Goal: Information Seeking & Learning: Find specific fact

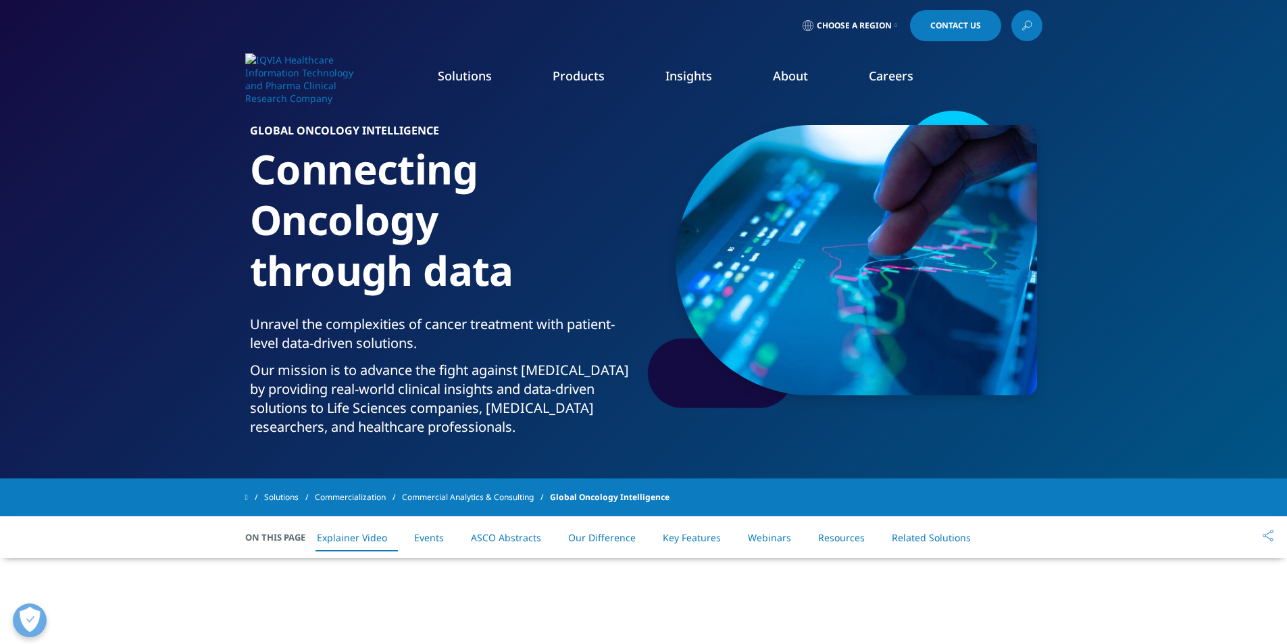
click at [1028, 22] on icon at bounding box center [1026, 26] width 11 height 18
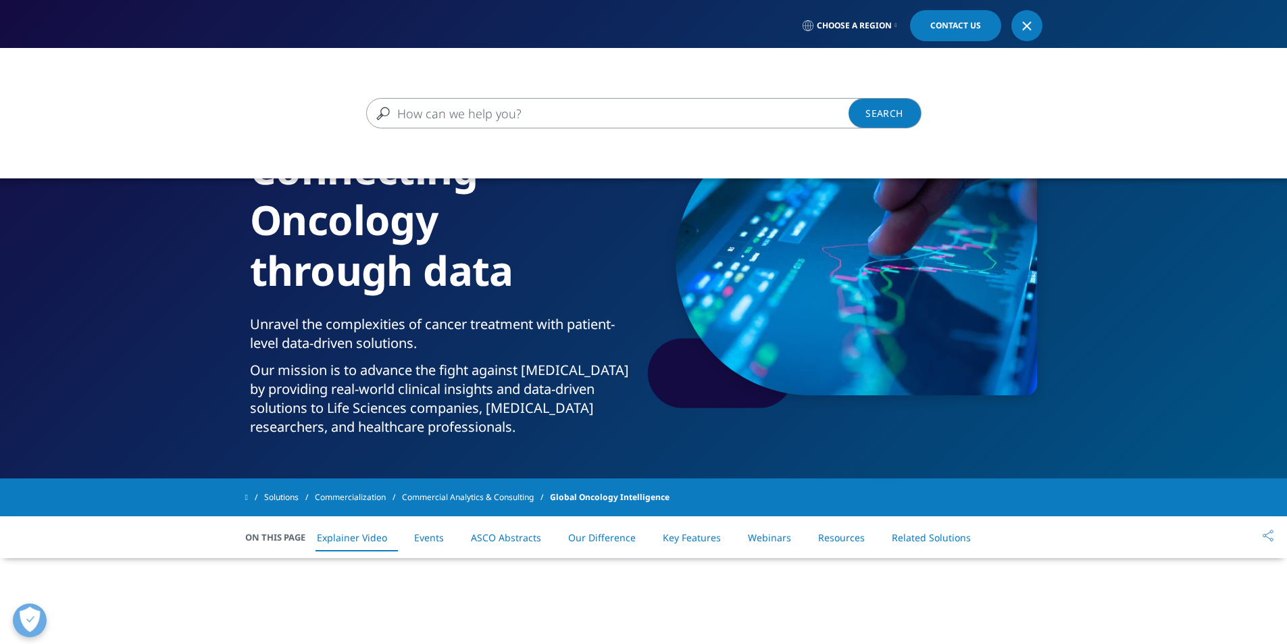
click at [513, 116] on input "Search" at bounding box center [624, 113] width 516 height 30
type input "scissors"
click at [873, 111] on link "Search Loading" at bounding box center [885, 113] width 73 height 30
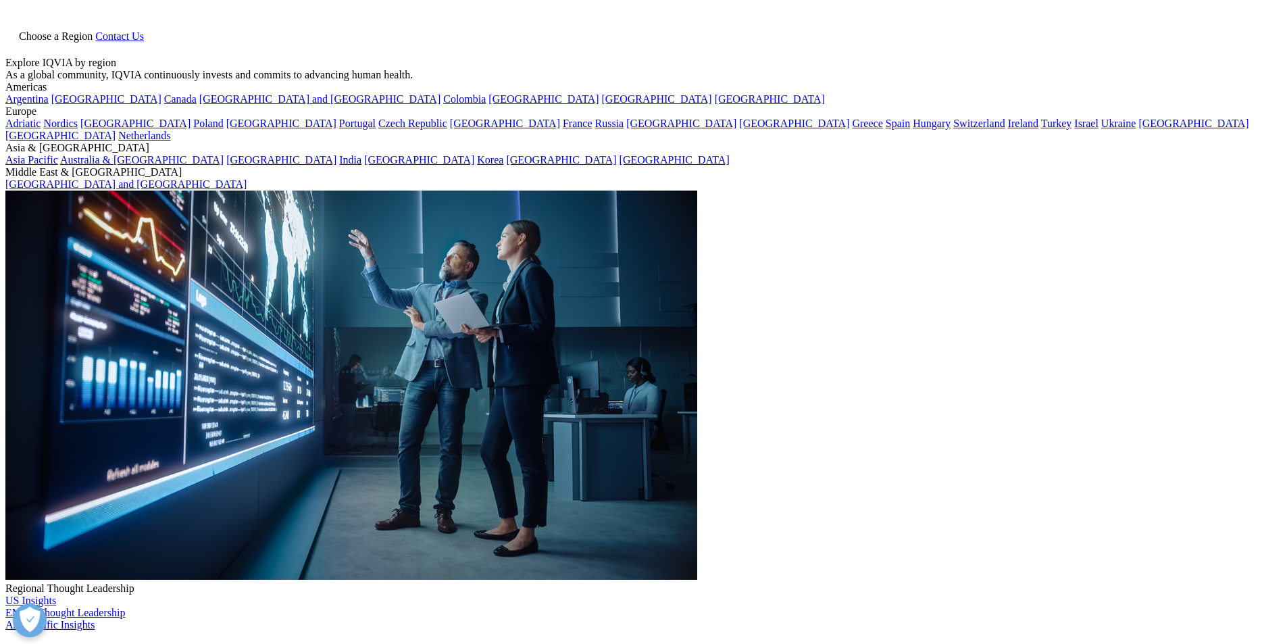
type input "scissors"
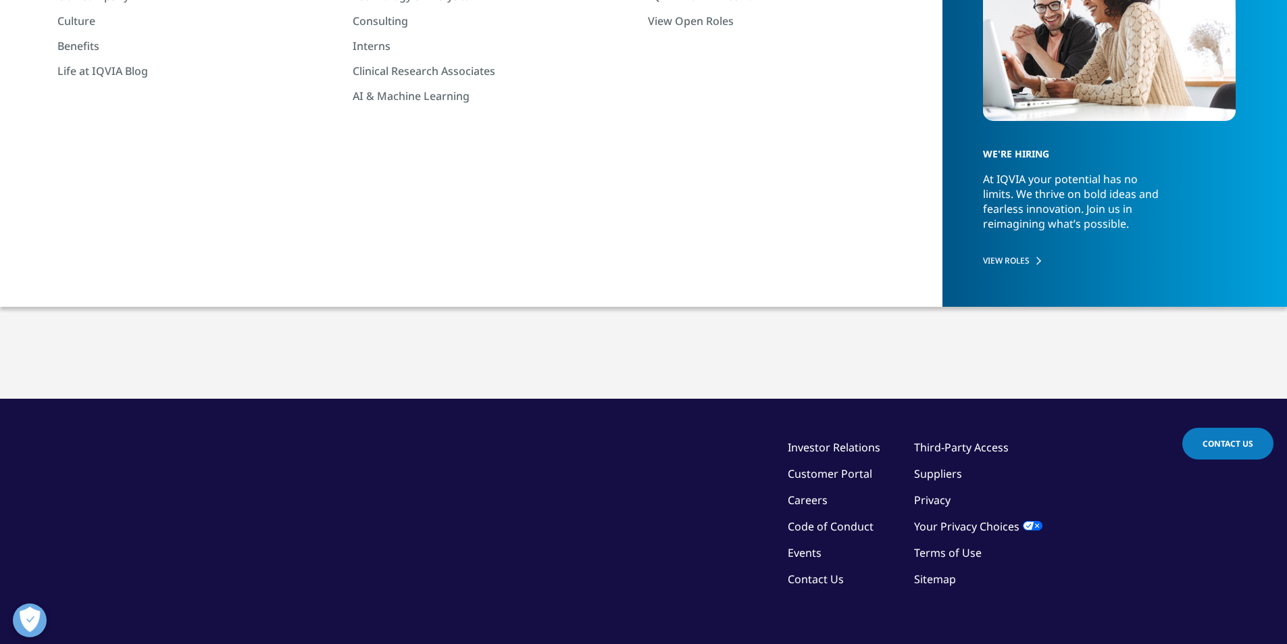
scroll to position [135, 0]
